Goal: Book appointment/travel/reservation

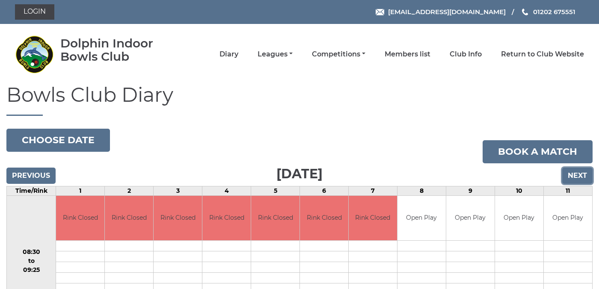
click at [573, 175] on input "Next" at bounding box center [577, 176] width 30 height 16
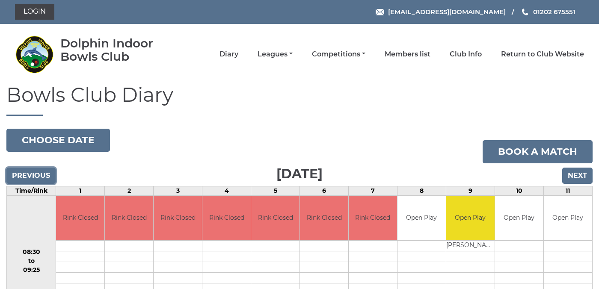
click at [29, 174] on input "Previous" at bounding box center [30, 176] width 49 height 16
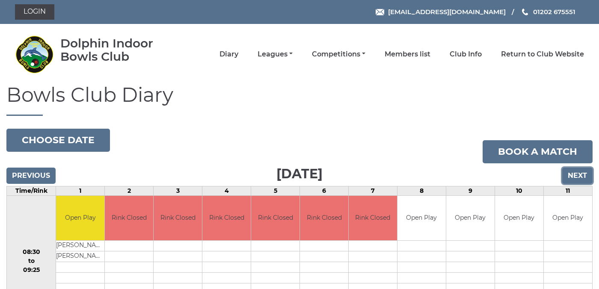
click at [576, 174] on input "Next" at bounding box center [577, 176] width 30 height 16
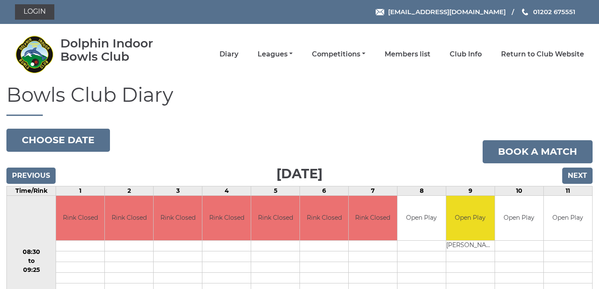
click at [576, 174] on input "Next" at bounding box center [577, 176] width 30 height 16
